Goal: Find specific page/section: Find specific page/section

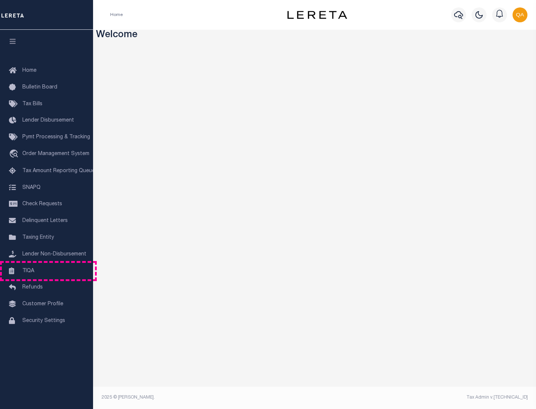
click at [47, 271] on link "TIQA" at bounding box center [46, 271] width 93 height 17
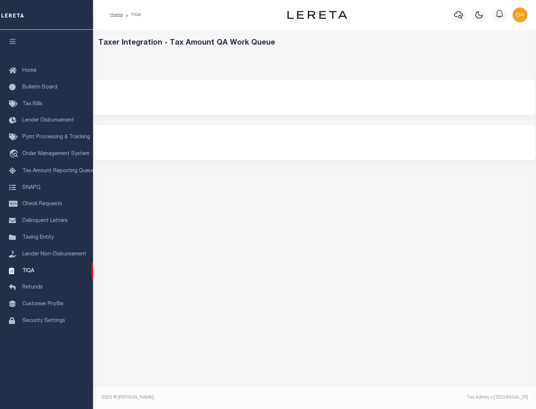
select select "200"
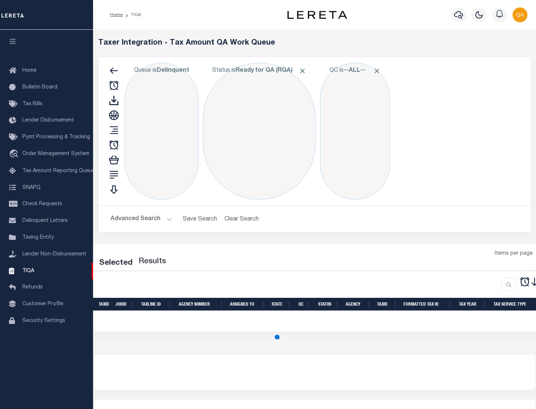
select select "200"
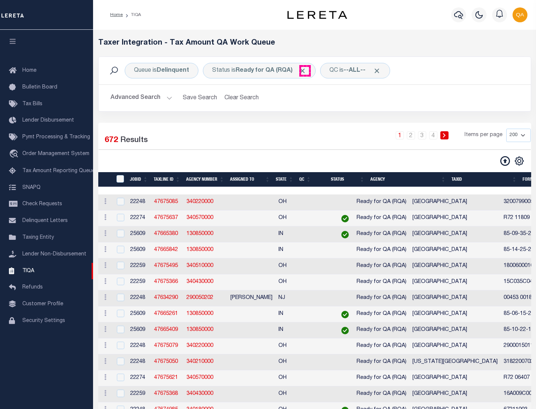
click at [305, 71] on span "Click to Remove" at bounding box center [302, 71] width 8 height 8
